Goal: Unclear: Browse casually

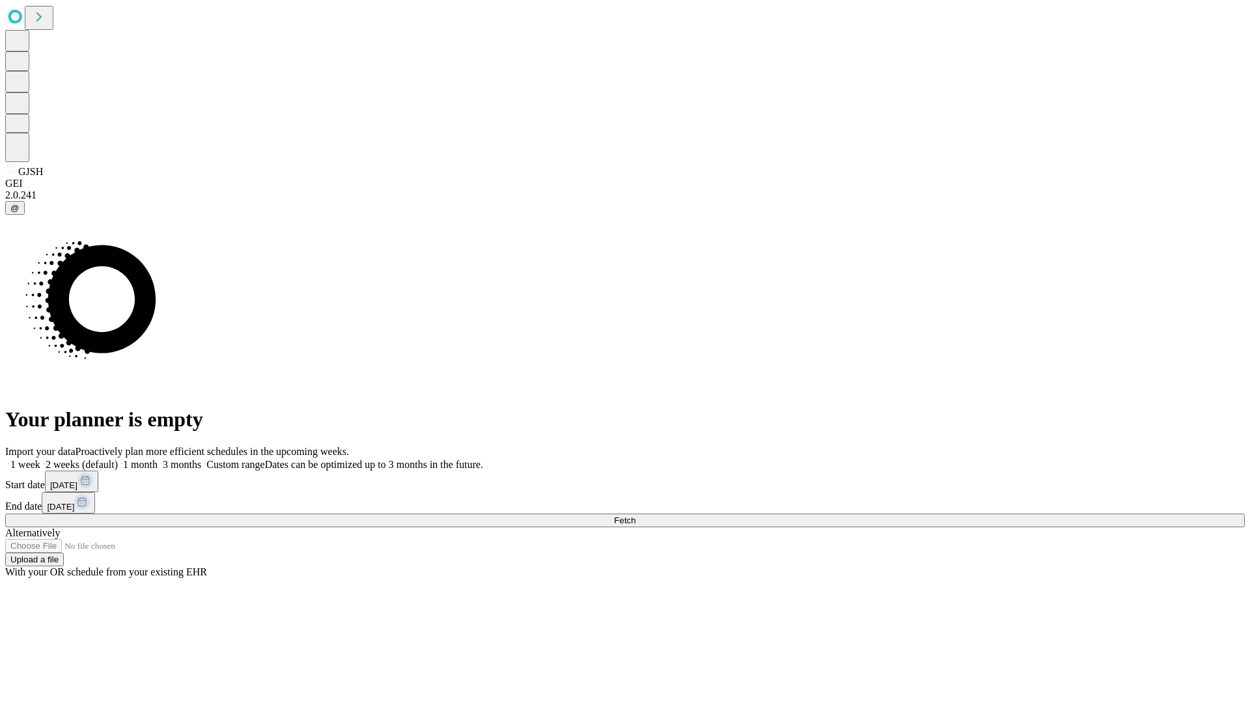
click at [635, 515] on span "Fetch" at bounding box center [624, 520] width 21 height 10
